Goal: Check status: Check status

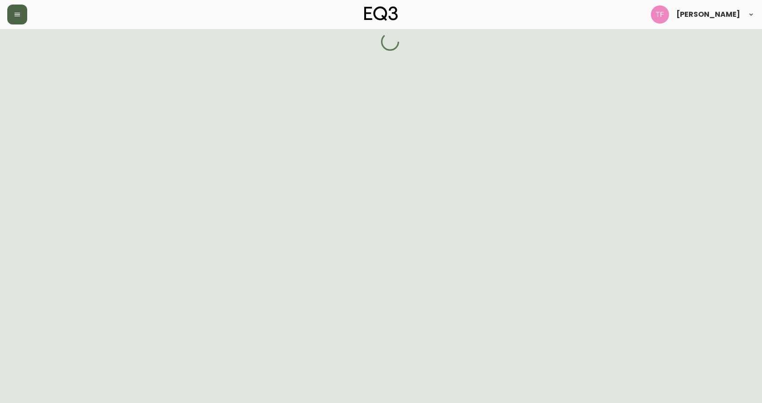
click at [16, 17] on icon "button" at bounding box center [17, 14] width 7 height 7
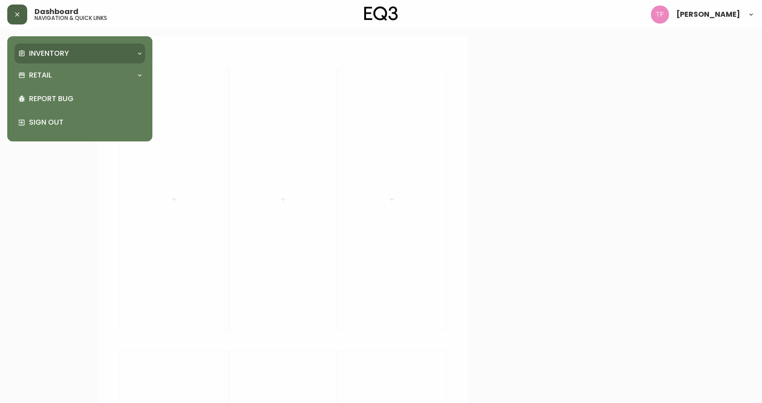
click at [144, 53] on div at bounding box center [139, 53] width 15 height 7
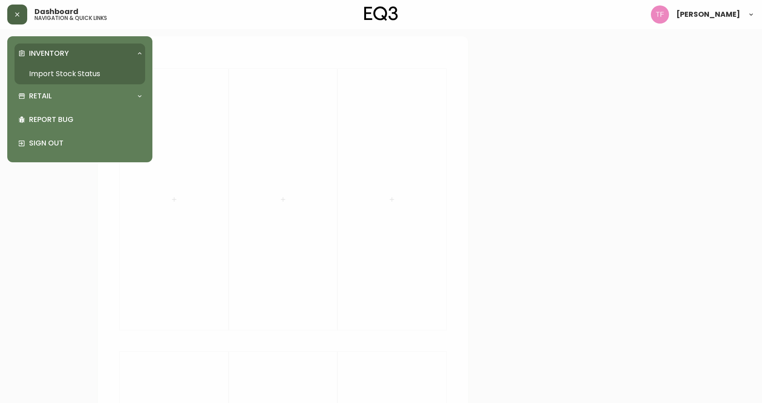
click at [84, 71] on link "Import Stock Status" at bounding box center [80, 74] width 131 height 21
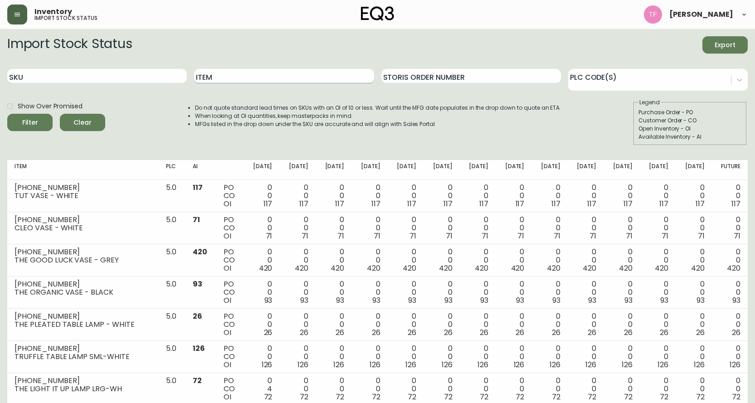
click at [271, 80] on input "Item" at bounding box center [284, 76] width 180 height 15
type input "BOOM"
click at [7, 114] on button "Filter" at bounding box center [29, 122] width 45 height 17
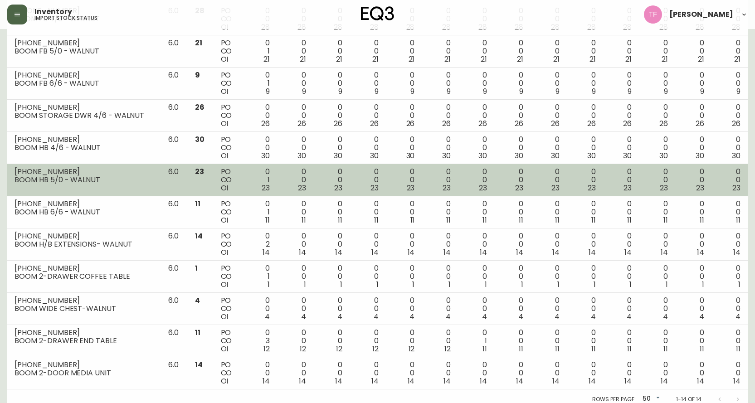
scroll to position [248, 0]
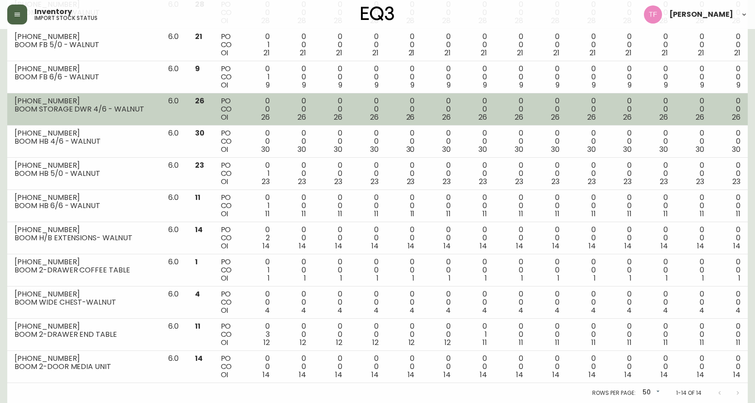
click at [108, 110] on div "BOOM STORAGE DWR 4/6 - WALNUT" at bounding box center [84, 109] width 139 height 8
